Goal: Task Accomplishment & Management: Use online tool/utility

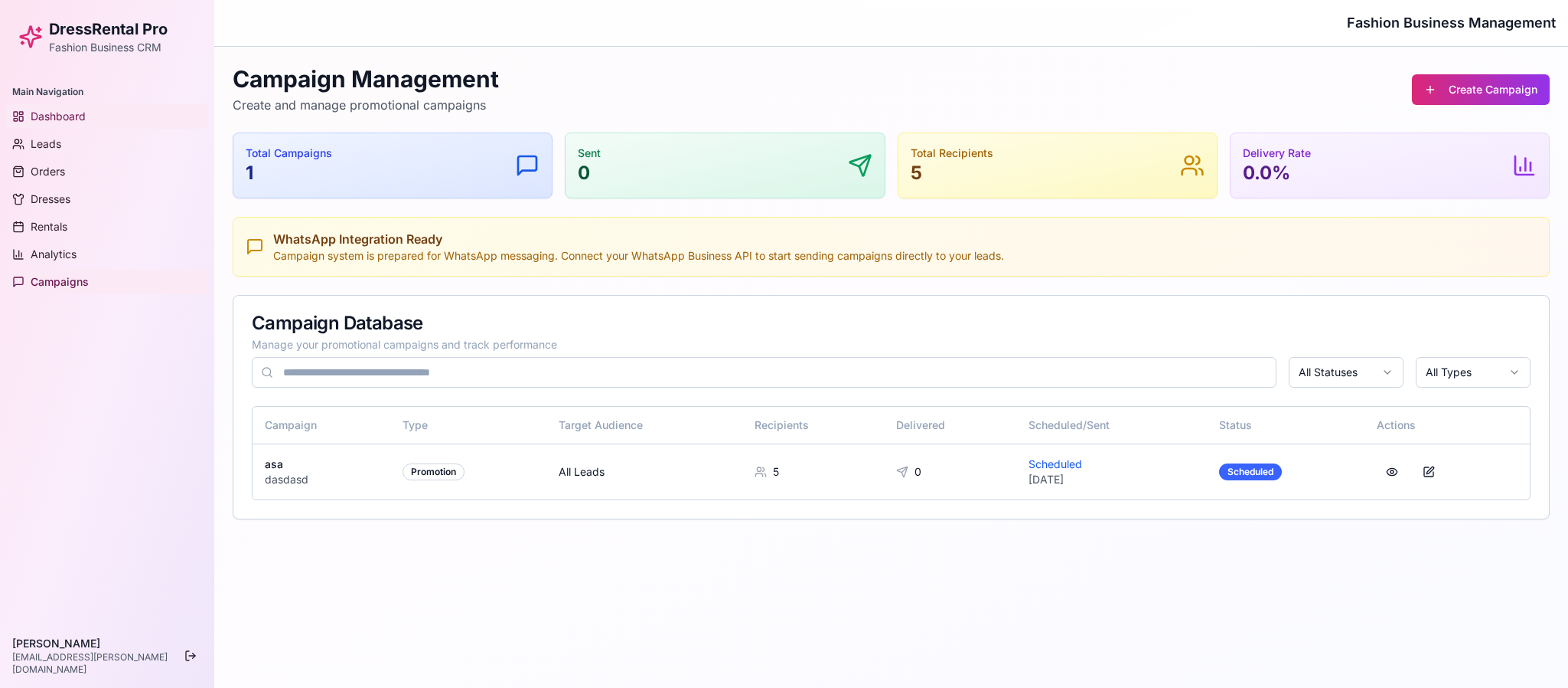
drag, startPoint x: 0, startPoint y: 0, endPoint x: 88, endPoint y: 113, distance: 143.2
click at [88, 113] on link "Dashboard" at bounding box center [108, 116] width 202 height 24
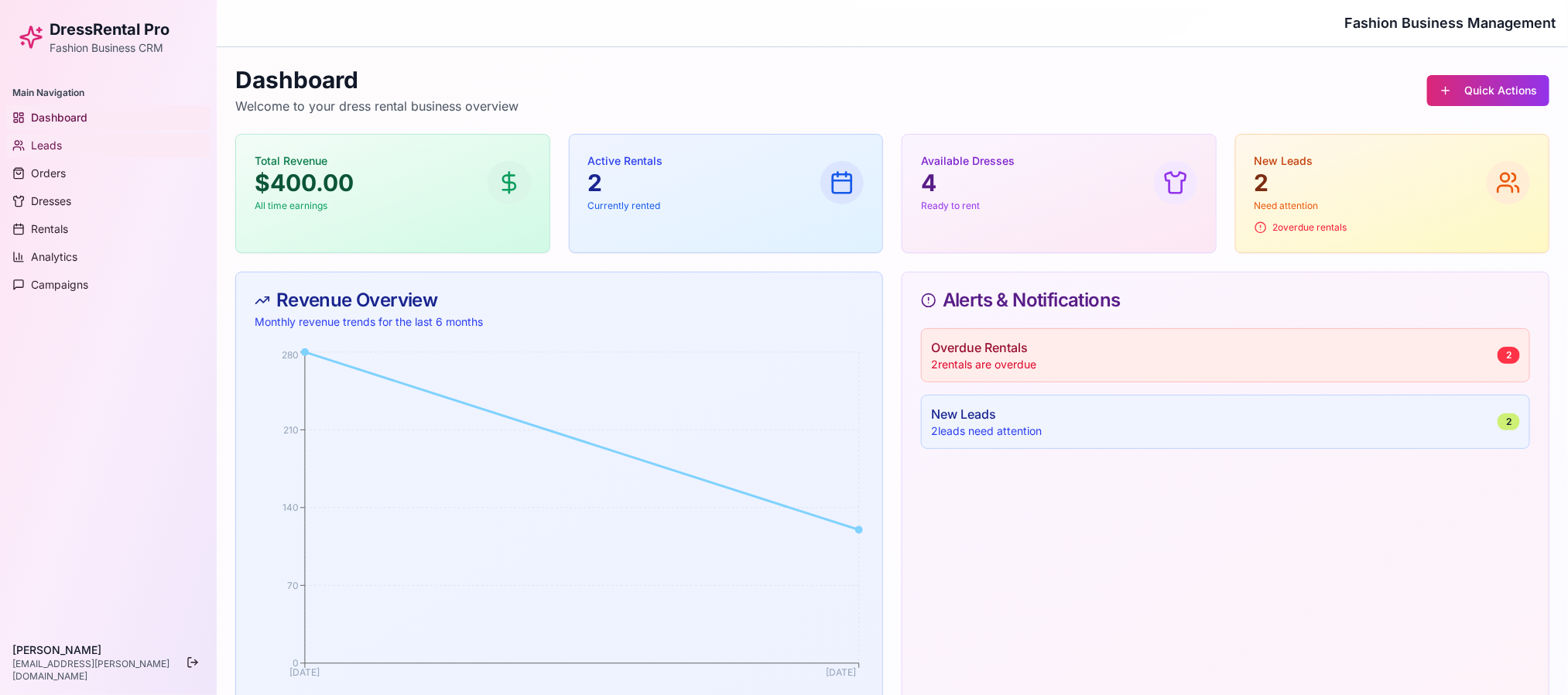
click at [58, 150] on span "Leads" at bounding box center [46, 145] width 31 height 15
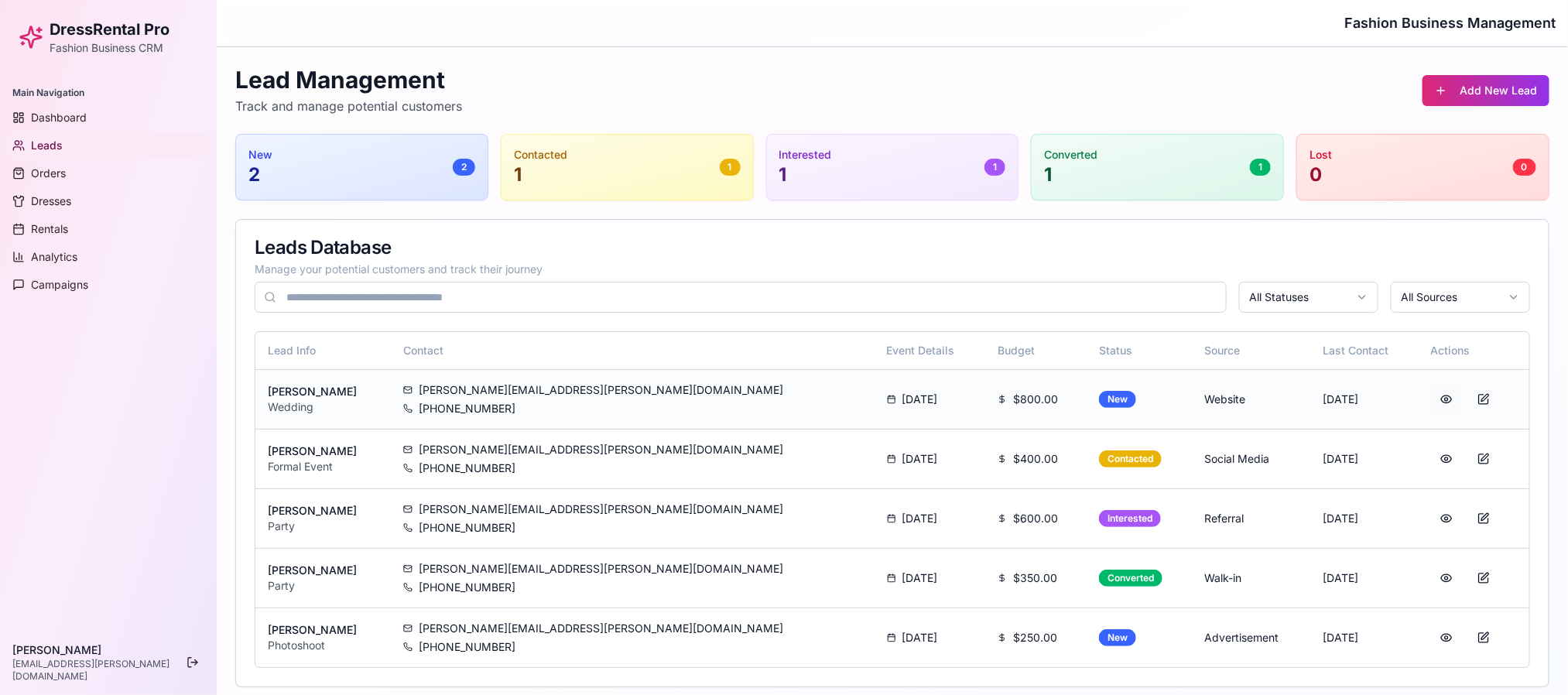
click at [1431, 402] on button at bounding box center [1446, 399] width 31 height 27
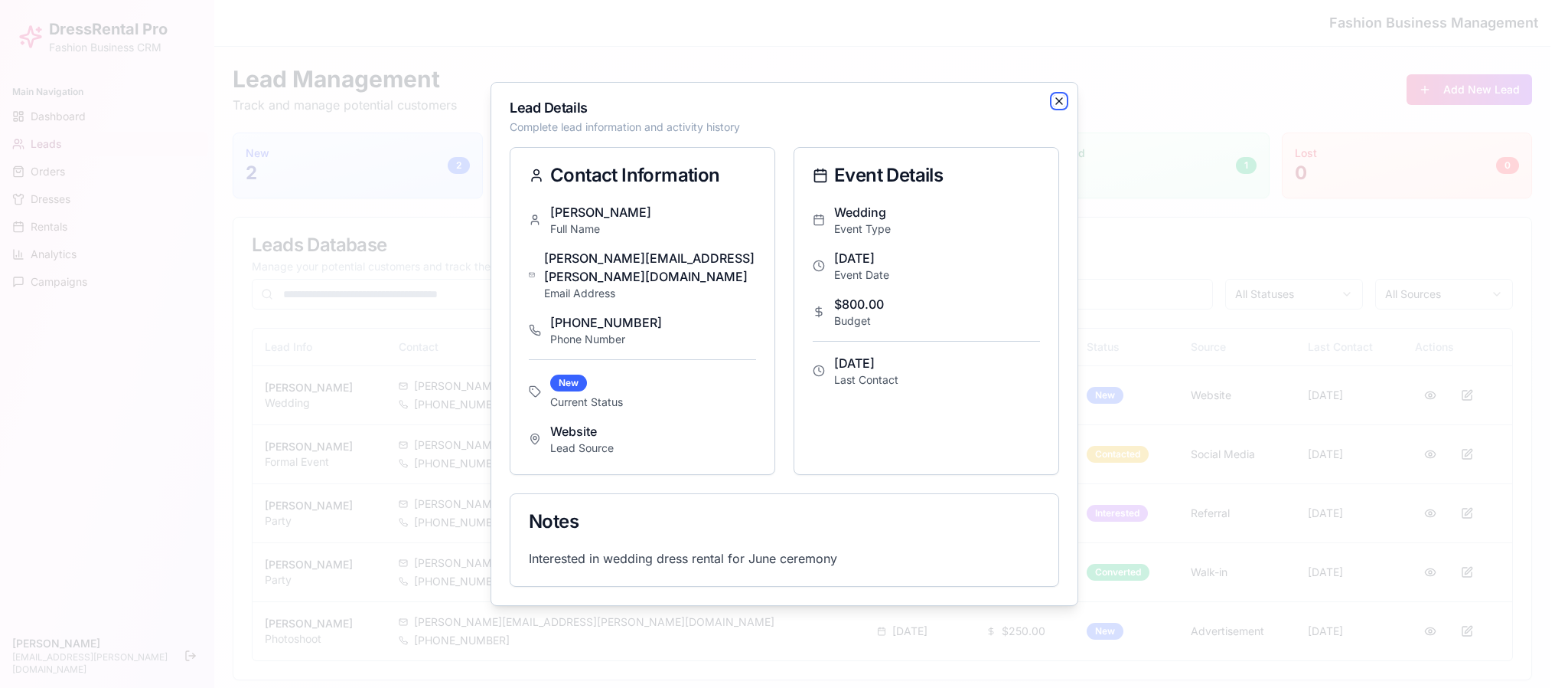
click at [1057, 107] on icon "button" at bounding box center [1058, 100] width 12 height 12
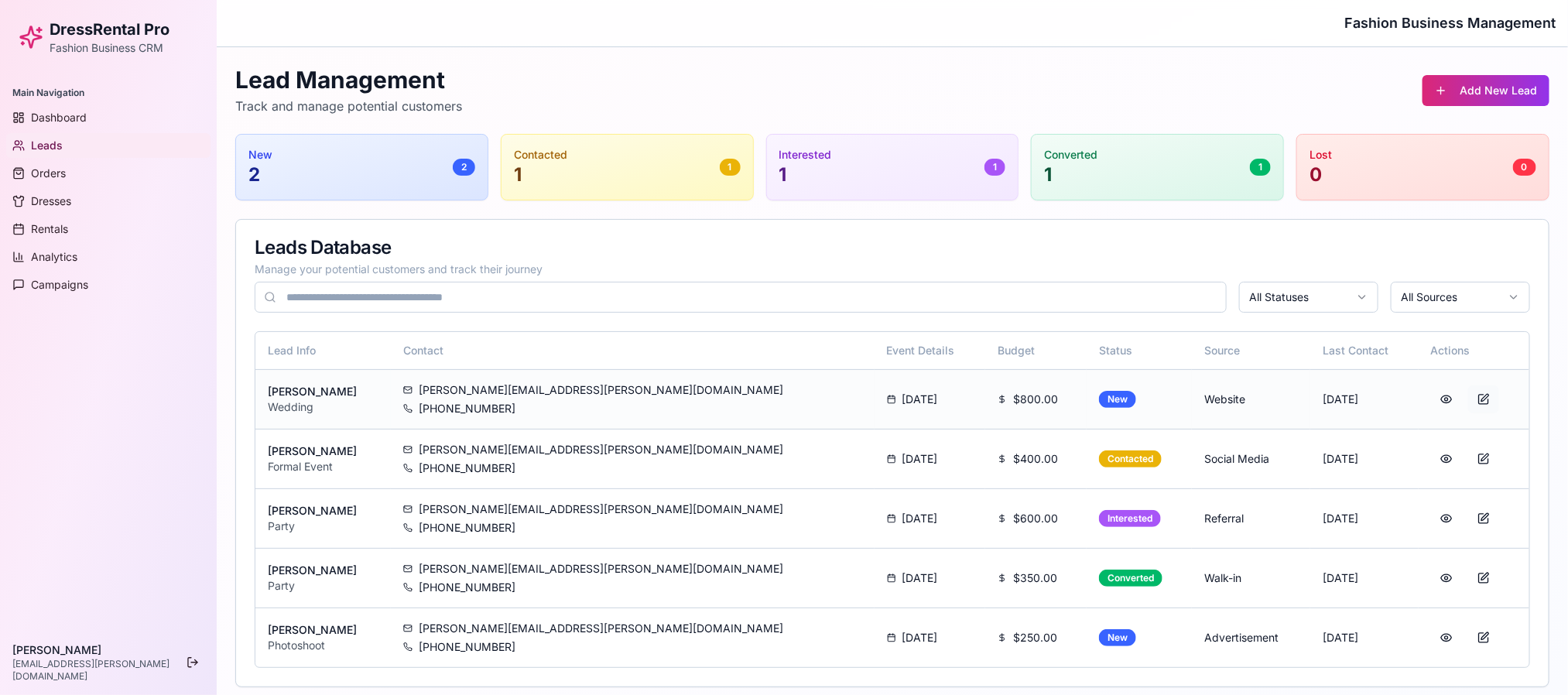
click at [1469, 402] on button at bounding box center [1484, 399] width 31 height 27
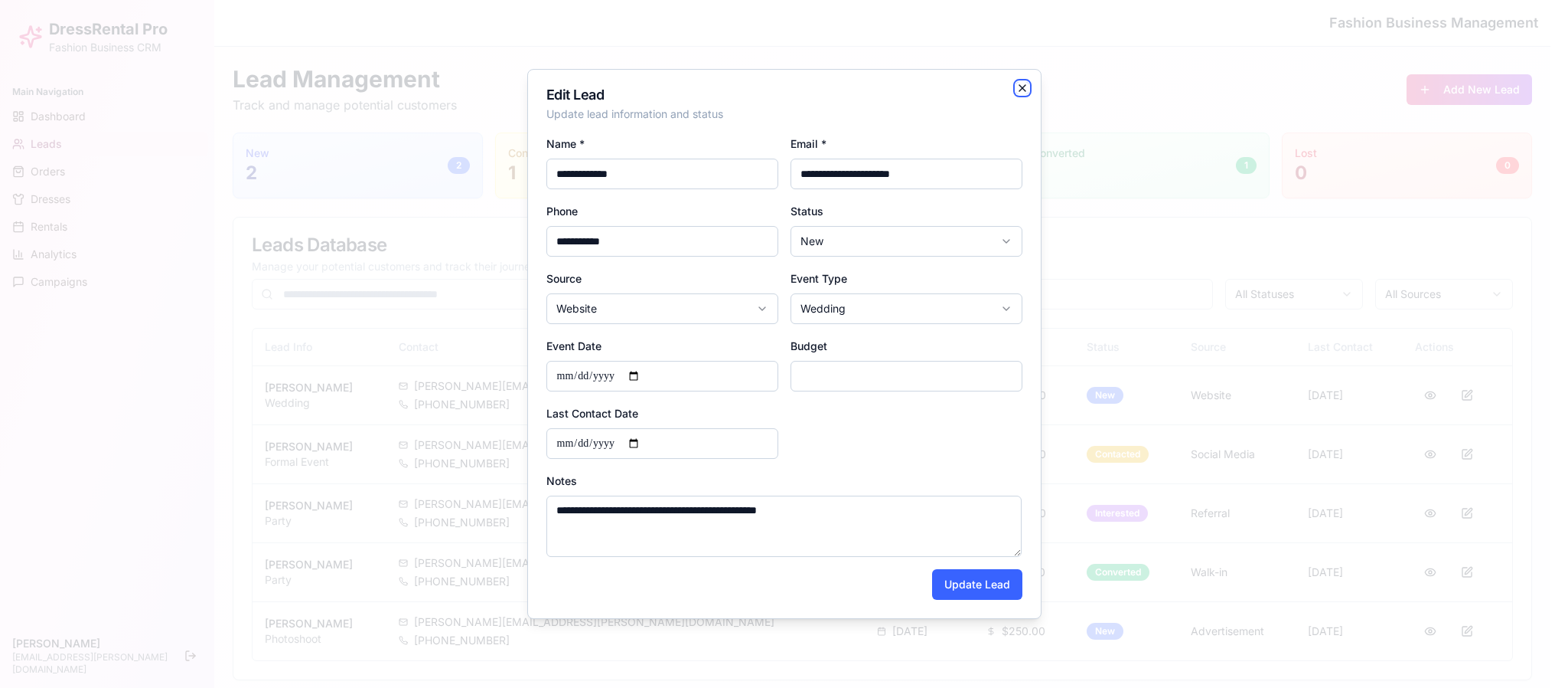
click at [1017, 85] on icon "button" at bounding box center [1022, 87] width 12 height 12
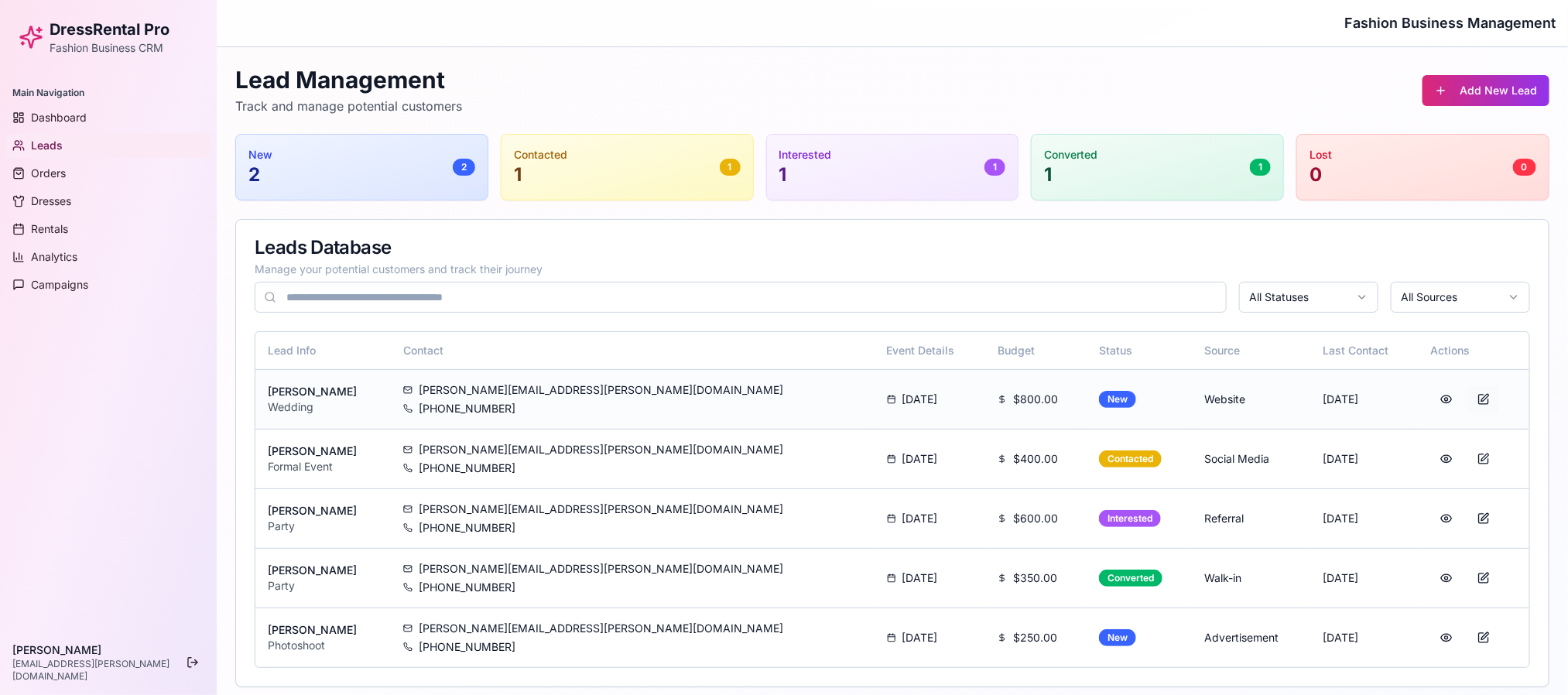
click at [1469, 402] on button at bounding box center [1484, 399] width 31 height 27
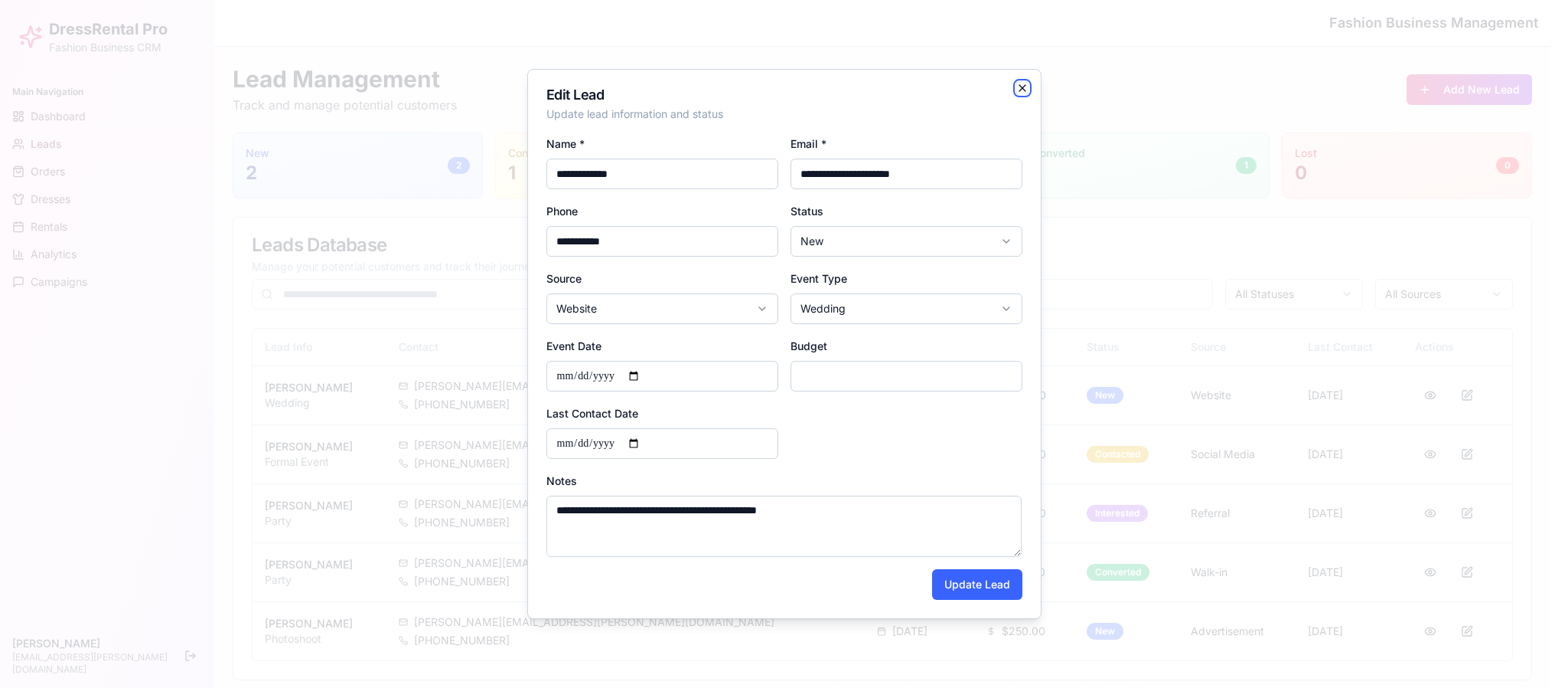
click at [1026, 88] on icon "button" at bounding box center [1022, 87] width 12 height 12
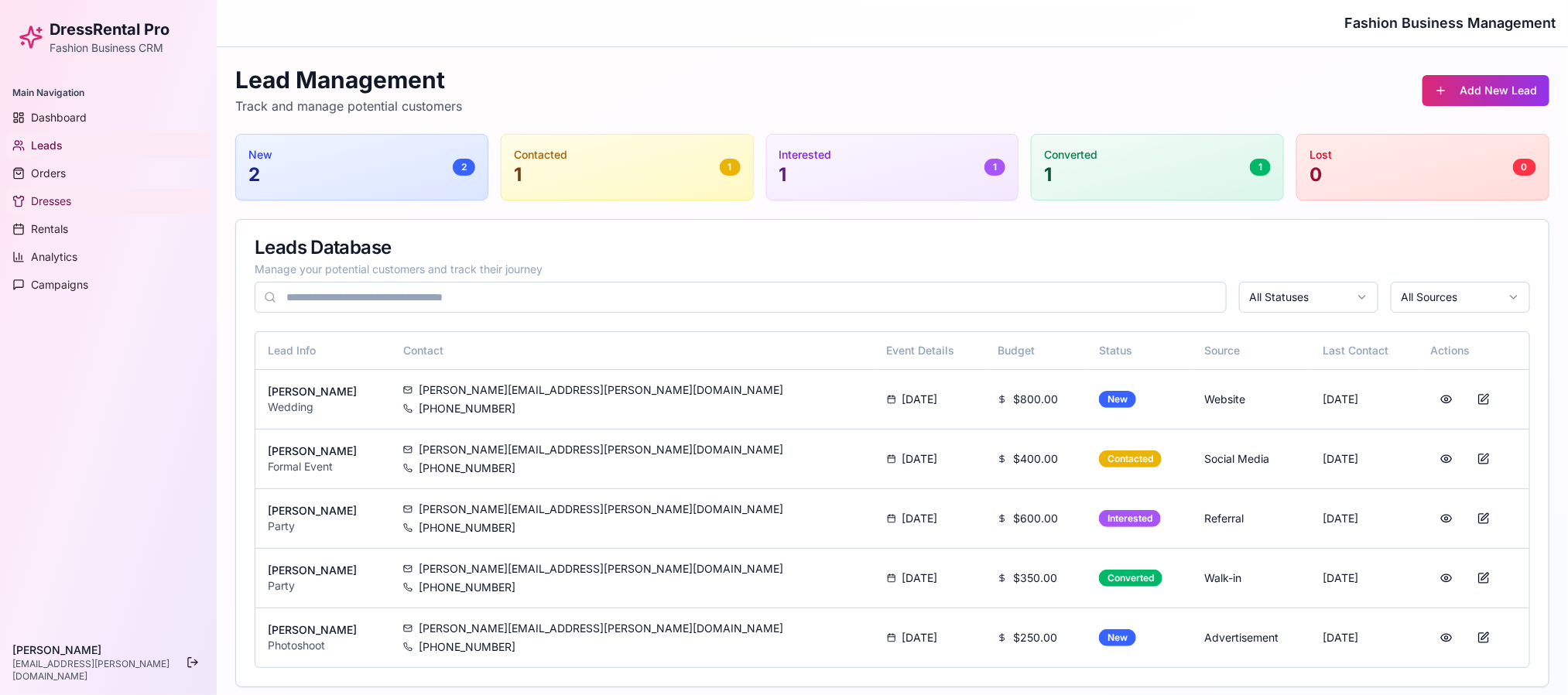
click at [37, 193] on span "Dresses" at bounding box center [51, 201] width 40 height 15
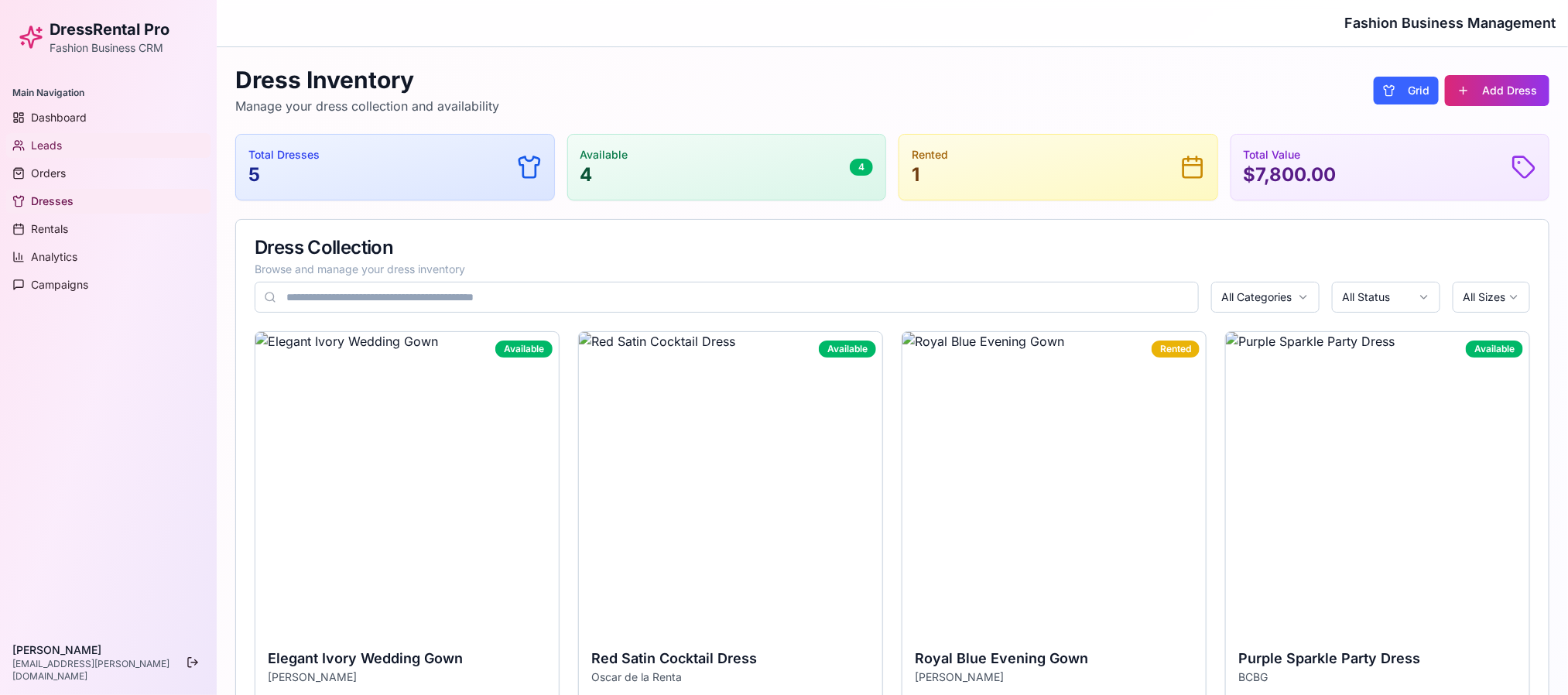
click at [130, 139] on link "Leads" at bounding box center [109, 146] width 205 height 25
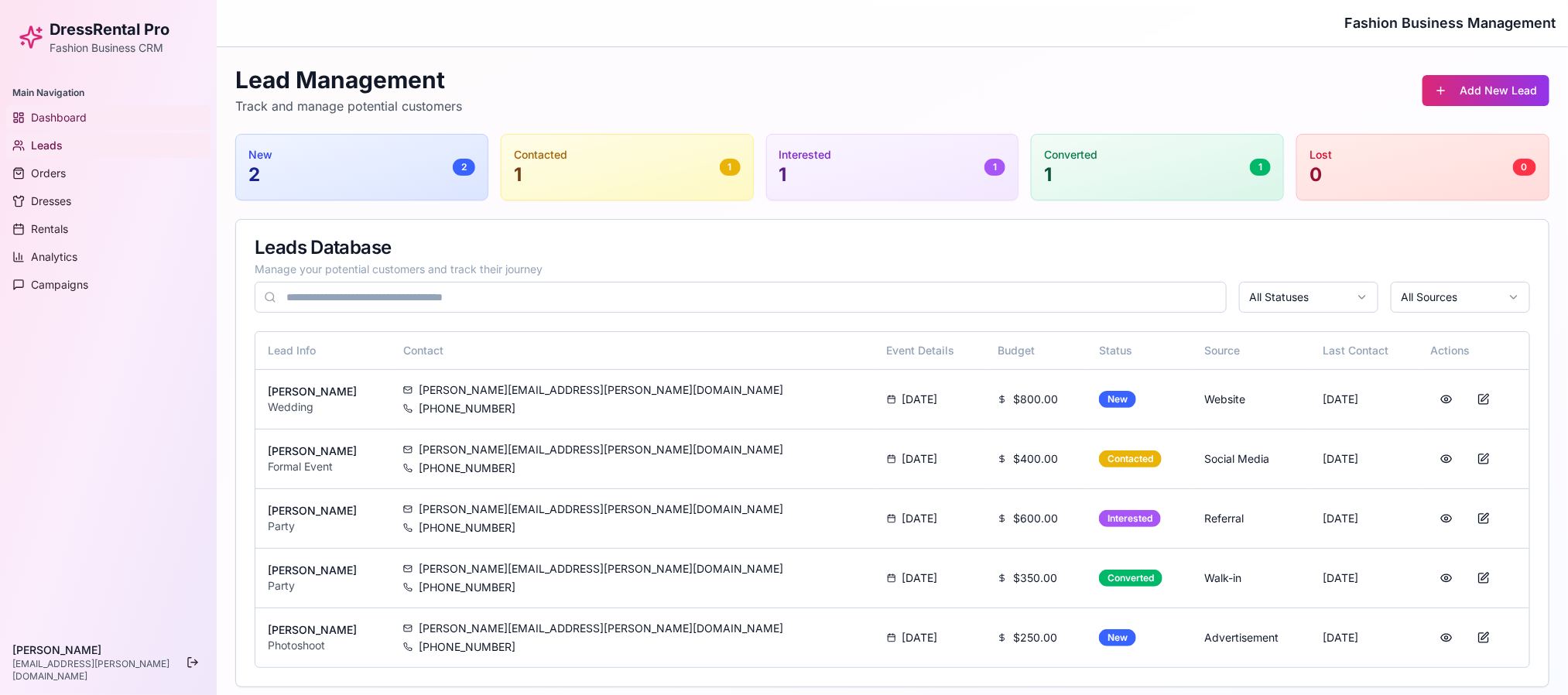
click at [109, 116] on link "Dashboard" at bounding box center [109, 117] width 205 height 25
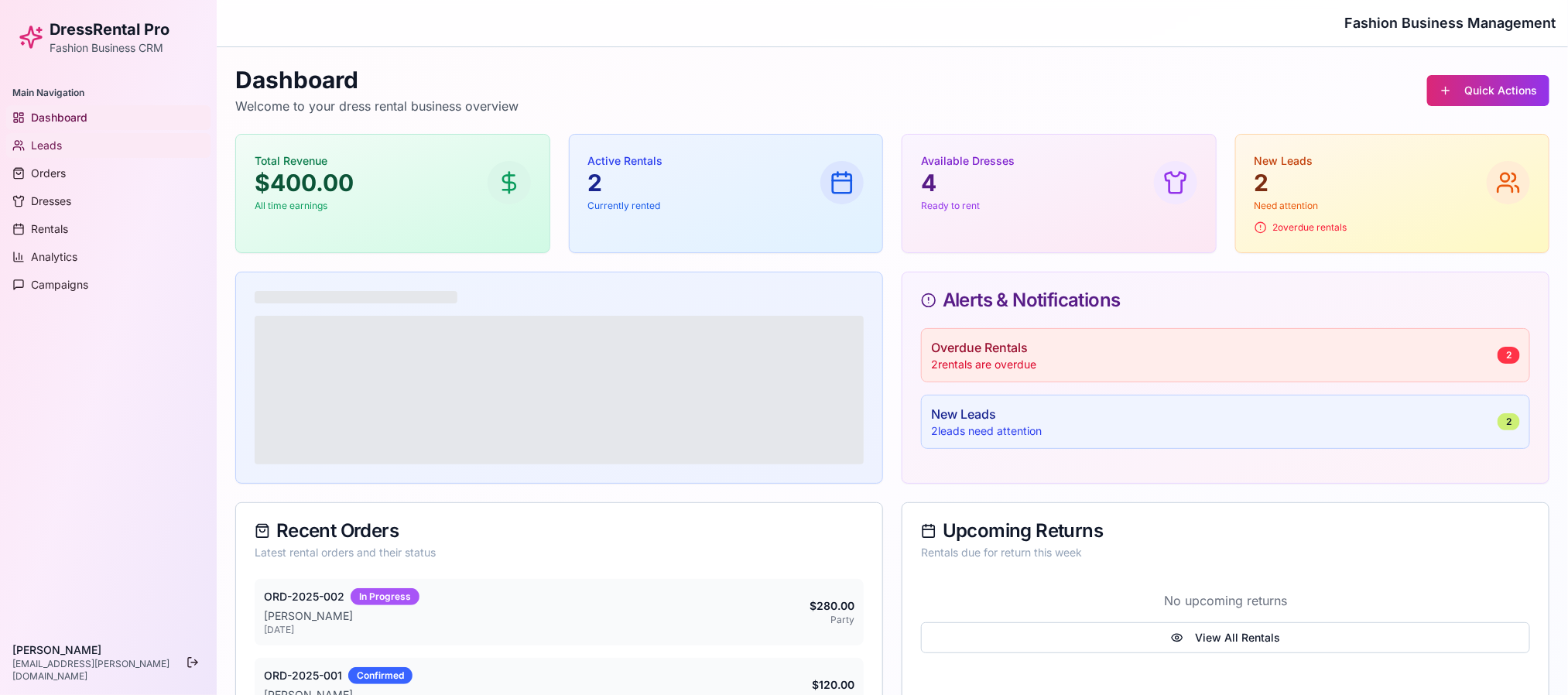
click at [86, 145] on link "Leads" at bounding box center [109, 146] width 205 height 25
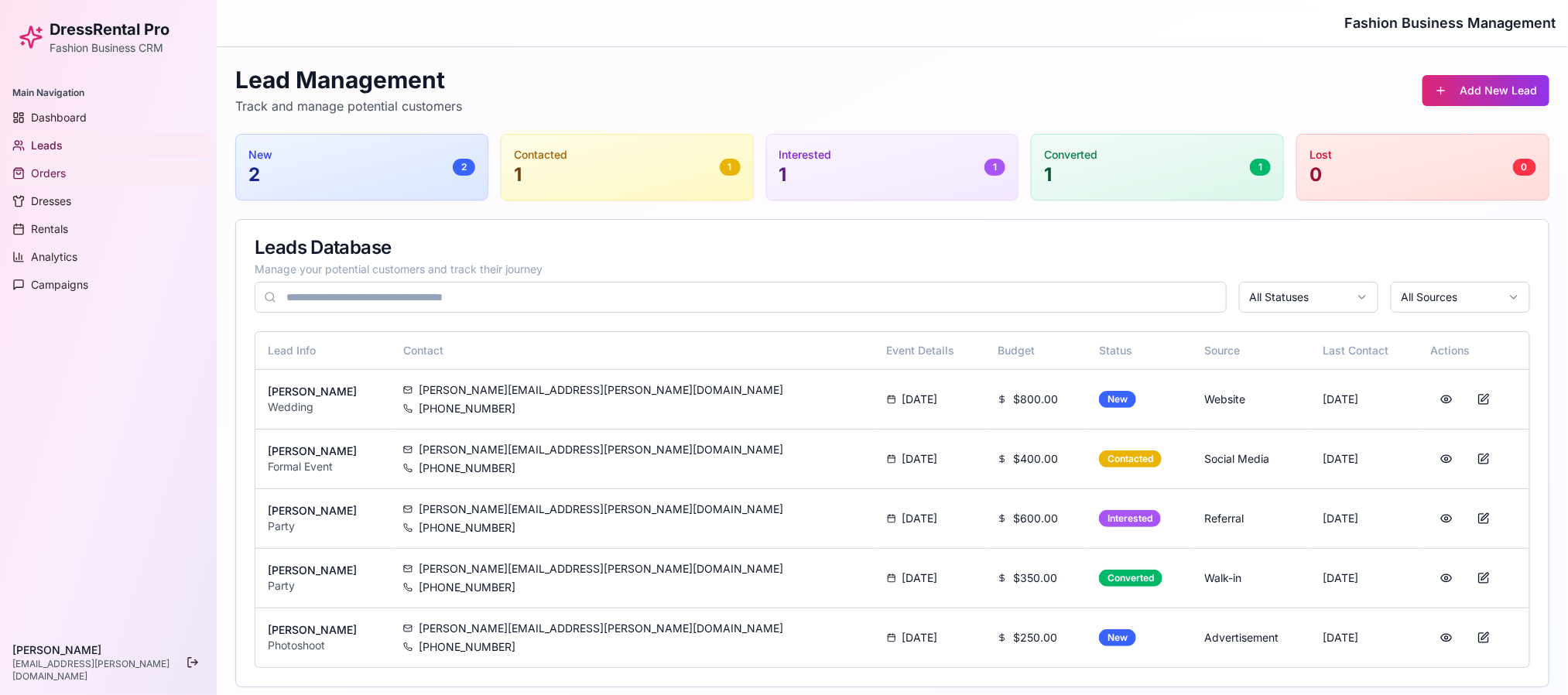
click at [61, 167] on span "Orders" at bounding box center [48, 173] width 35 height 15
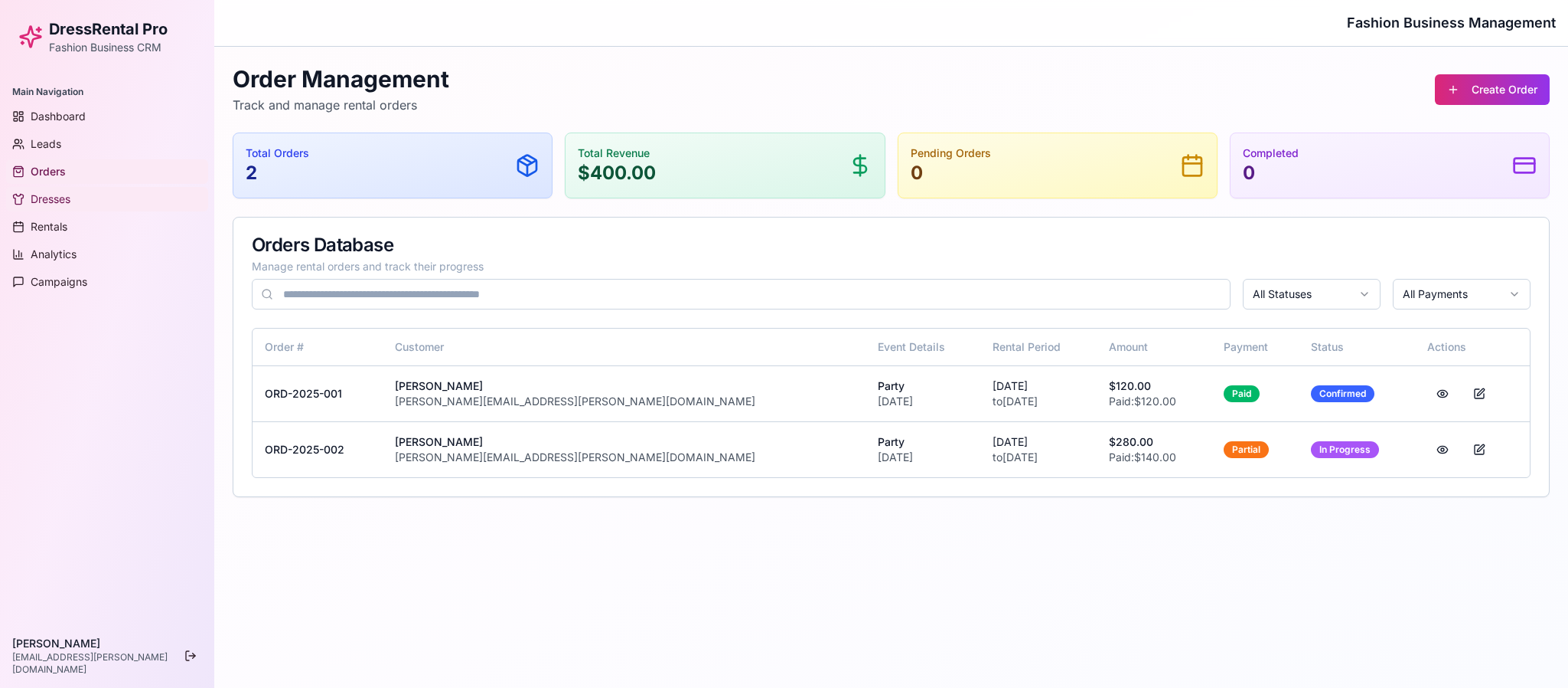
click at [46, 202] on span "Dresses" at bounding box center [51, 199] width 39 height 15
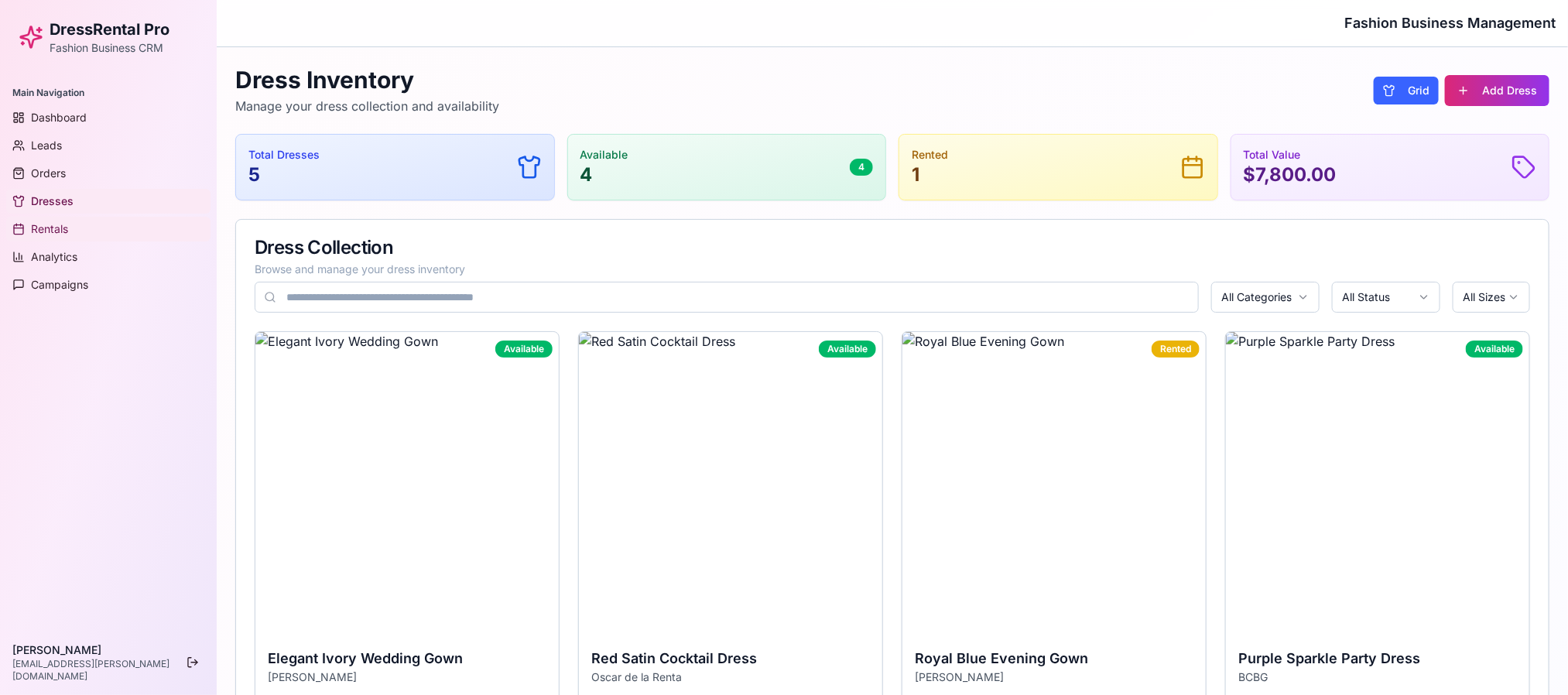
click at [51, 227] on span "Rentals" at bounding box center [49, 229] width 37 height 15
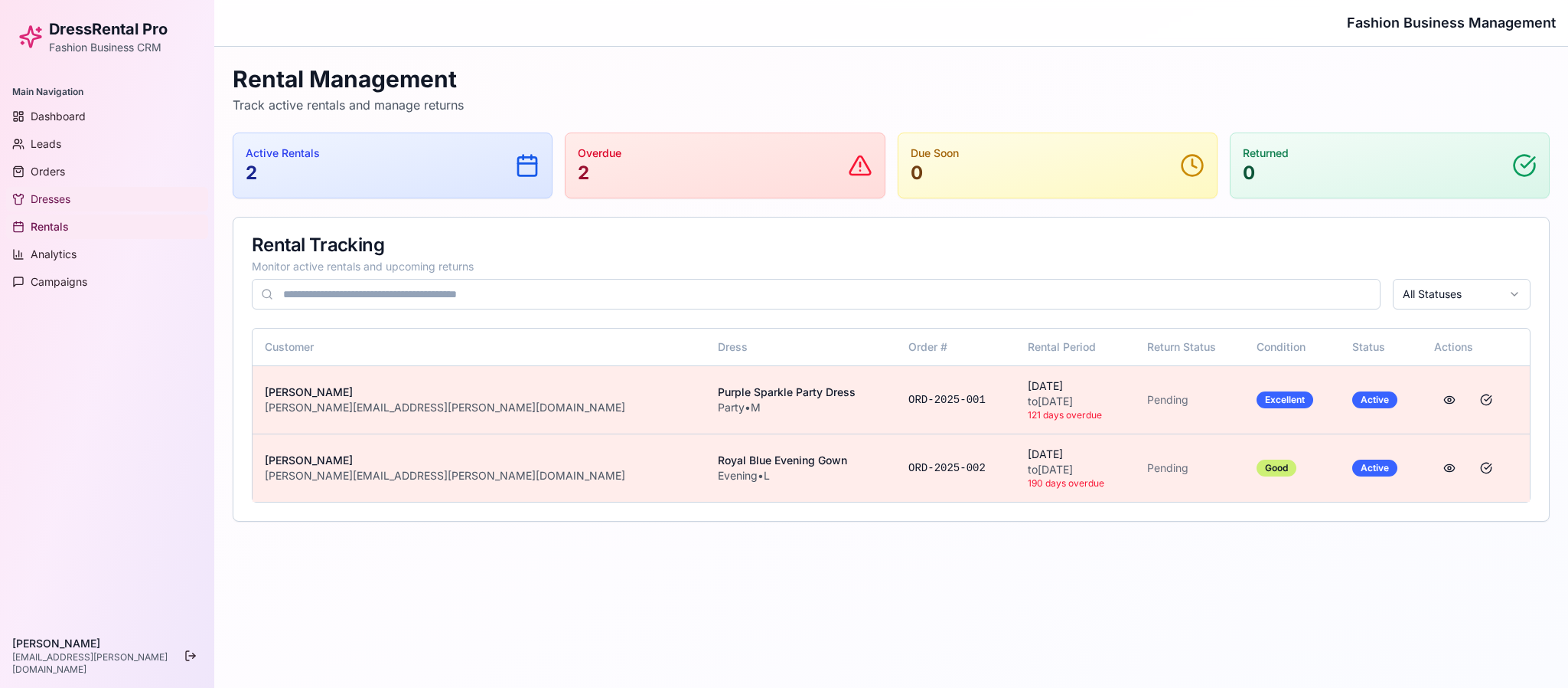
click at [78, 207] on link "Dresses" at bounding box center [108, 199] width 202 height 24
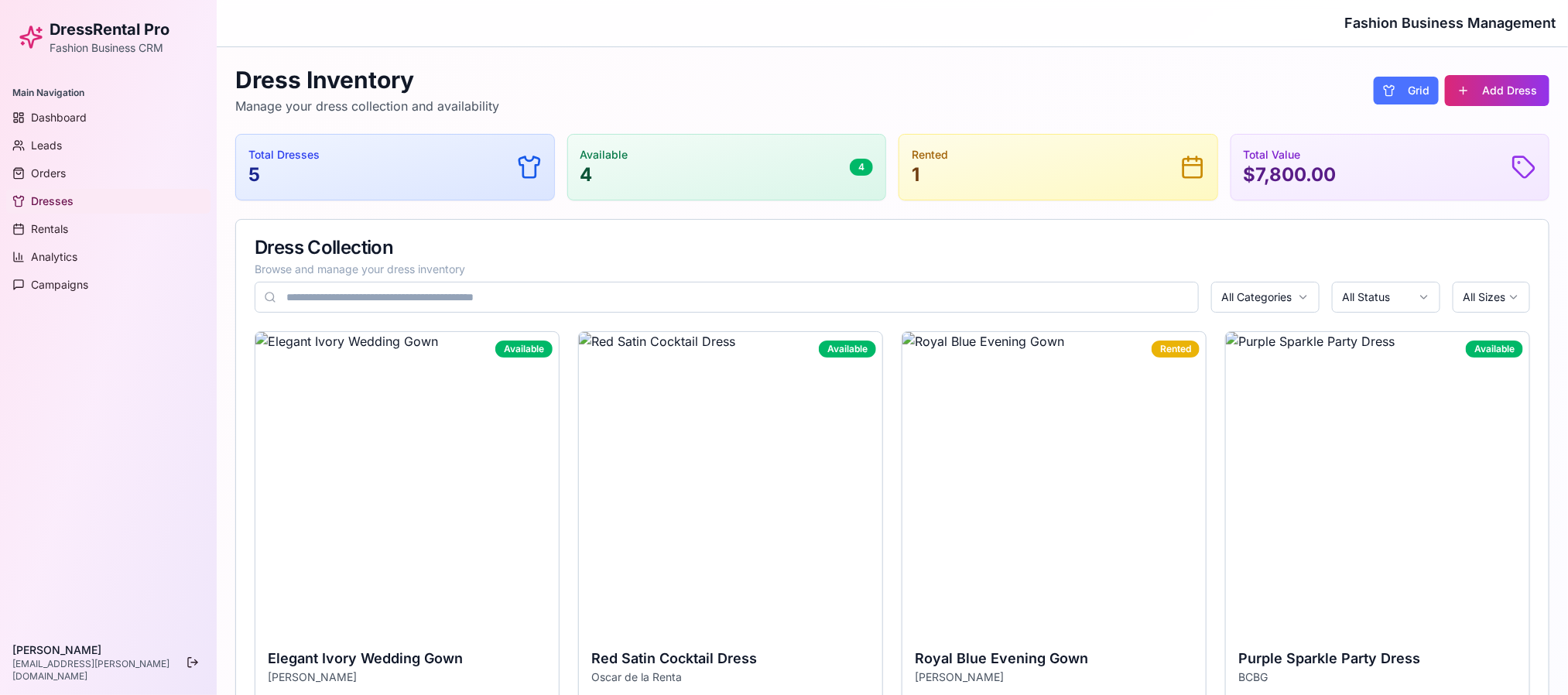
click at [1397, 81] on button "Grid" at bounding box center [1406, 90] width 65 height 27
click at [1405, 91] on button "Grid" at bounding box center [1406, 90] width 65 height 27
click at [1477, 89] on button "Add Dress" at bounding box center [1497, 90] width 104 height 31
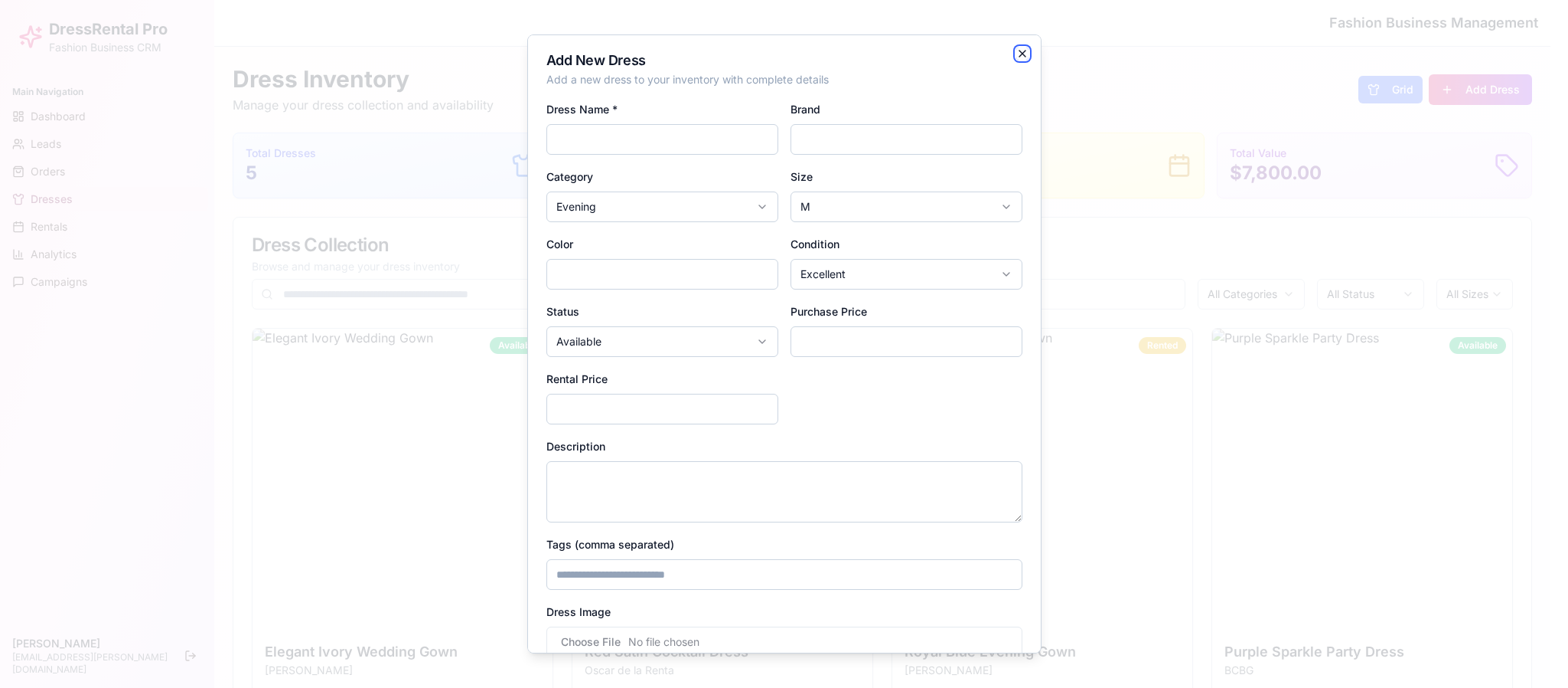
click at [1016, 48] on icon "button" at bounding box center [1022, 53] width 12 height 12
